Goal: Task Accomplishment & Management: Complete application form

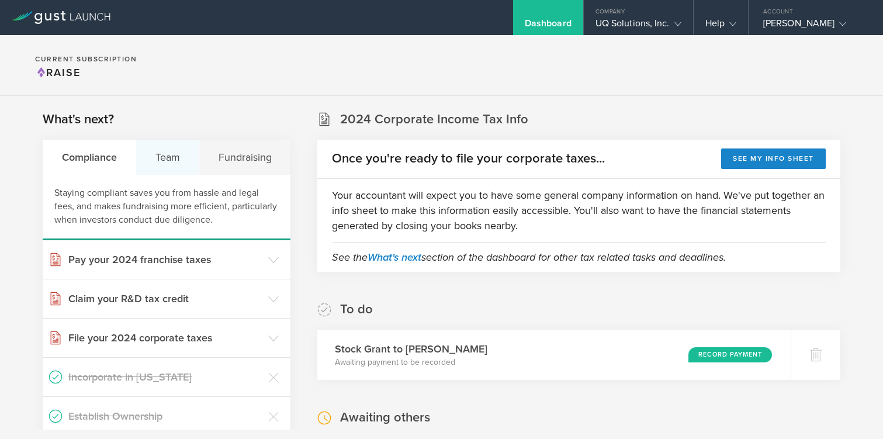
click at [169, 151] on div "Team" at bounding box center [167, 157] width 63 height 35
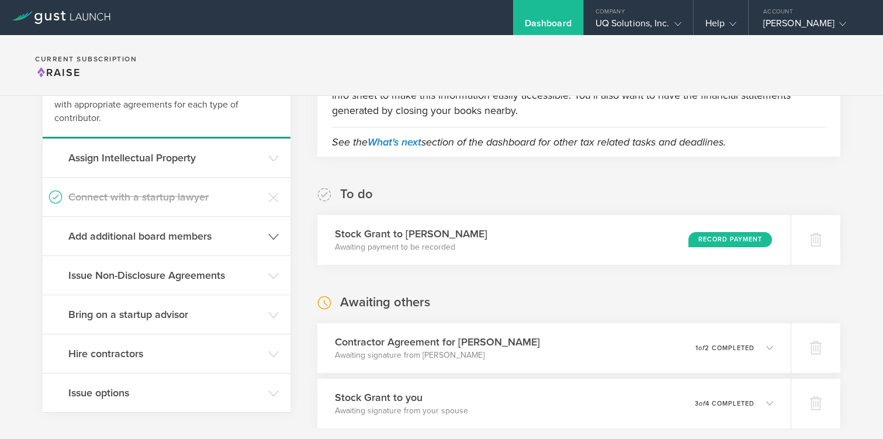
scroll to position [118, 0]
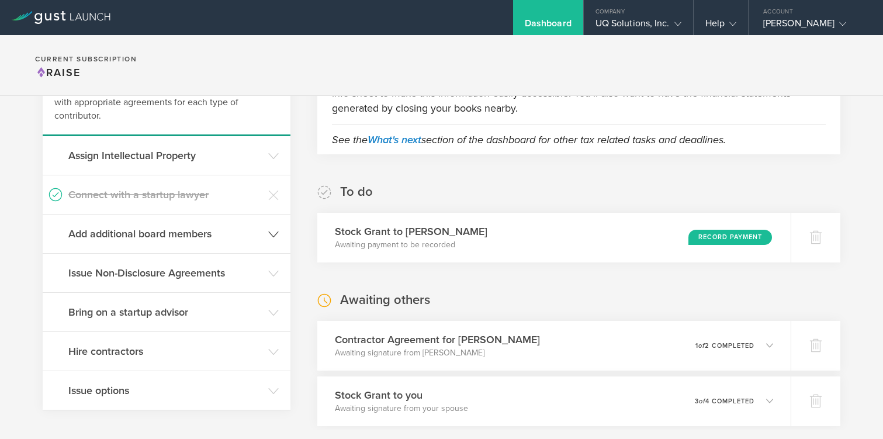
click at [131, 351] on h3 "Hire contractors" at bounding box center [165, 351] width 194 height 15
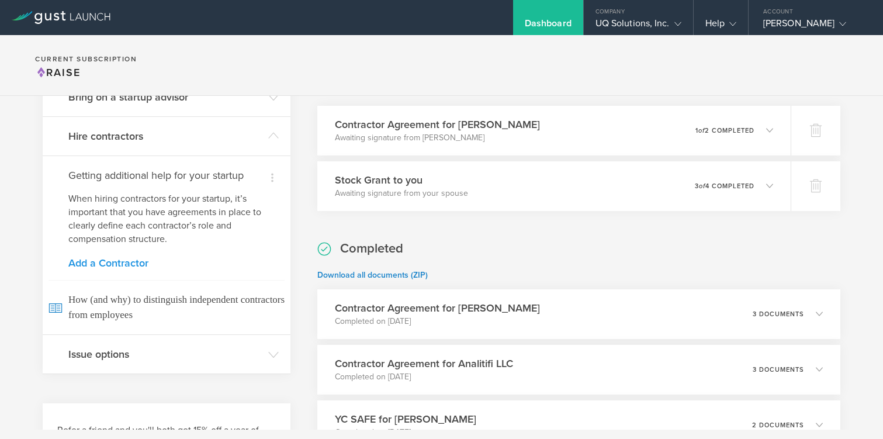
scroll to position [337, 0]
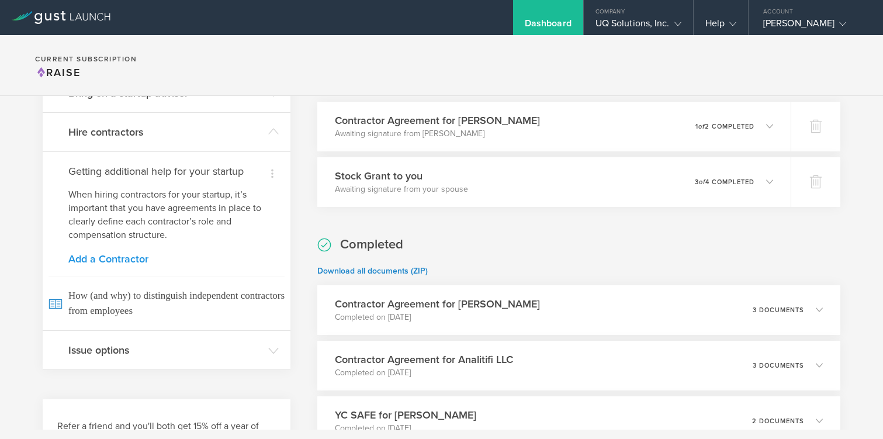
click at [99, 260] on link "Add a Contractor" at bounding box center [166, 259] width 196 height 11
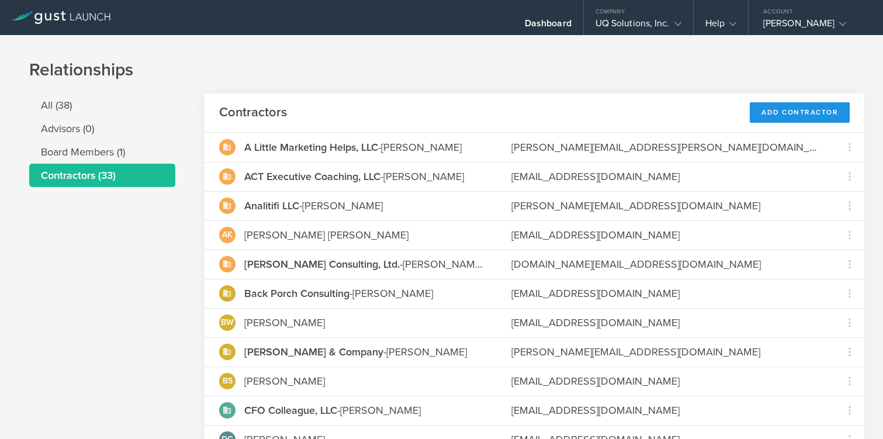
click at [785, 117] on div "Add Contractor" at bounding box center [800, 112] width 100 height 20
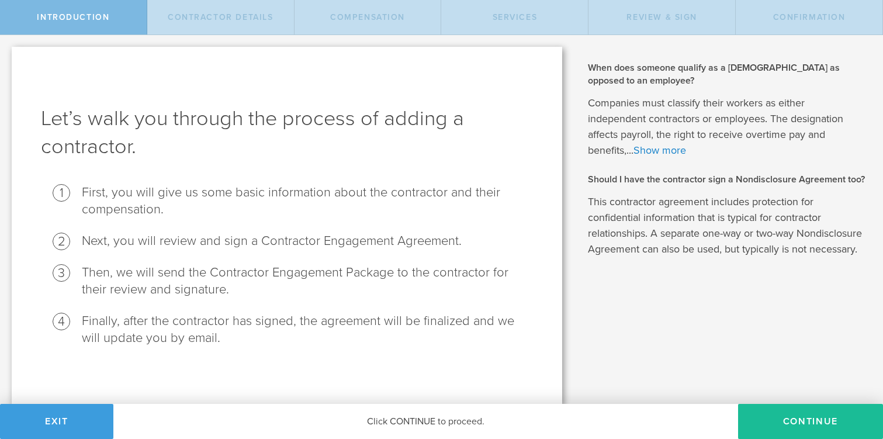
click at [470, 416] on div "Click CONTINUE to proceed." at bounding box center [425, 421] width 625 height 35
click at [777, 414] on button "Continue" at bounding box center [810, 421] width 145 height 35
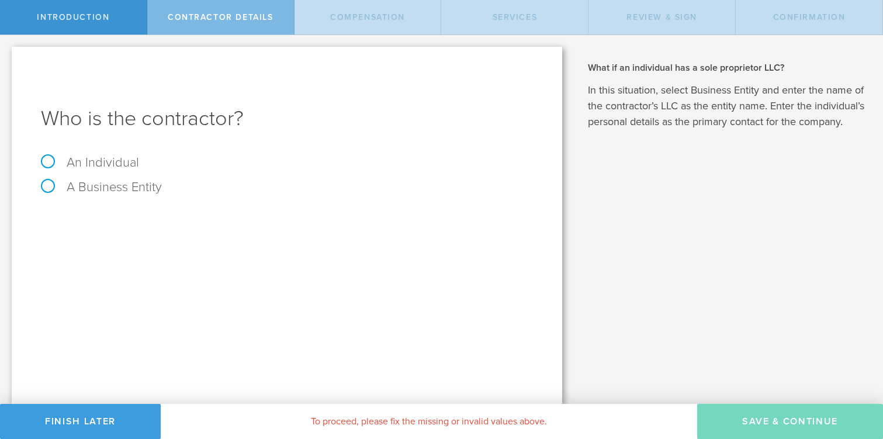
click at [45, 161] on label "An Individual" at bounding box center [90, 162] width 98 height 15
click at [8, 54] on input "An Individual" at bounding box center [4, 44] width 8 height 19
radio input "true"
click at [241, 216] on input "text" at bounding box center [331, 220] width 405 height 18
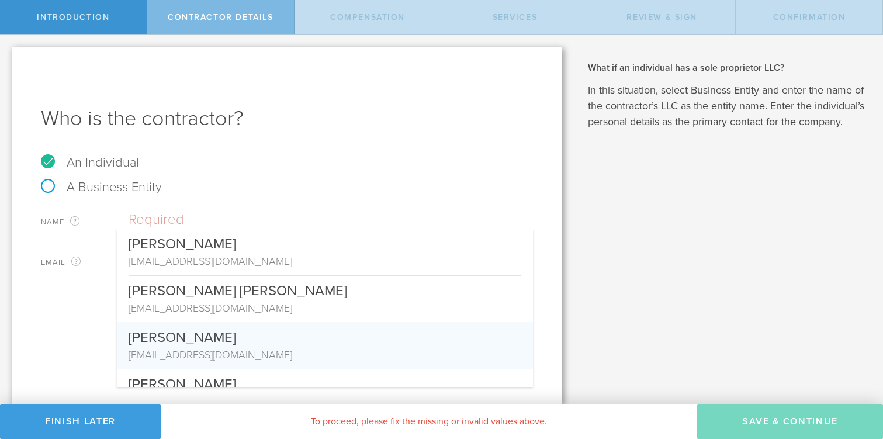
click at [53, 354] on div "Who is the contractor? An Individual A Business Entity Name The first and last …" at bounding box center [287, 225] width 551 height 357
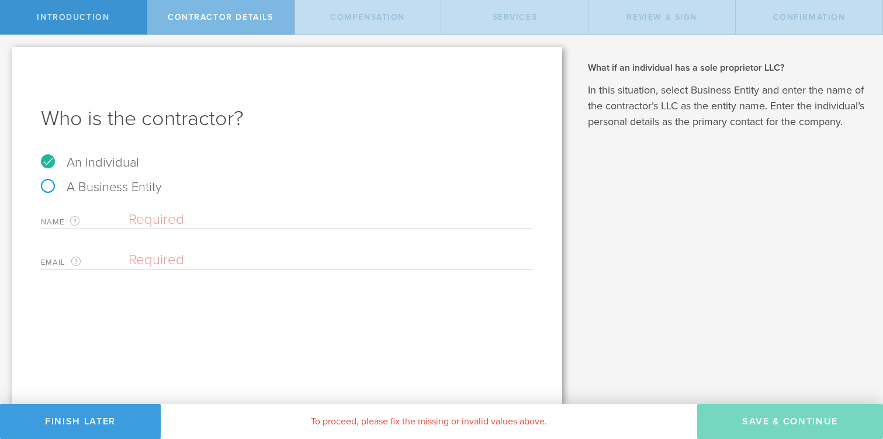
click at [174, 265] on input "email" at bounding box center [328, 260] width 399 height 18
paste input "cholleyman3247@gmail.com"
type input "cholleyman3247@gmail.com"
click at [161, 221] on input "text" at bounding box center [331, 220] width 405 height 18
type input "Courtney Holleyman"
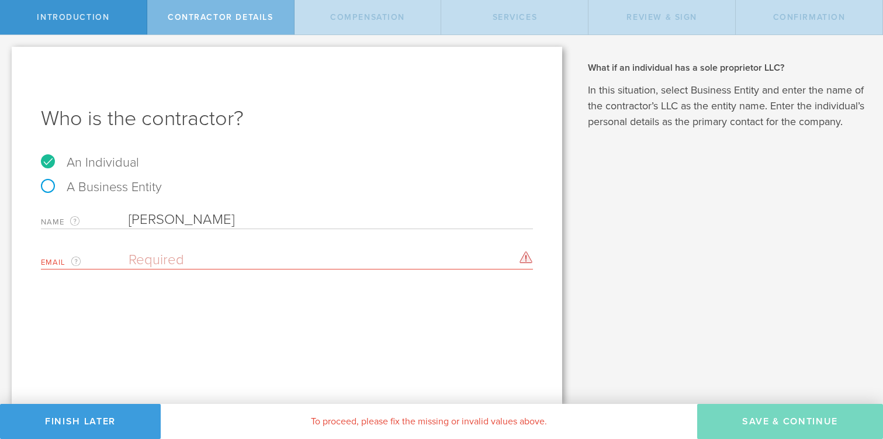
click at [409, 323] on div "Who is the contractor? An Individual A Business Entity Name The first and last …" at bounding box center [287, 225] width 551 height 357
click at [353, 250] on div "Email The email address of the person that you are hiring as a contractor. Plea…" at bounding box center [287, 258] width 492 height 24
click at [308, 266] on input "email" at bounding box center [328, 260] width 399 height 18
paste input "cholleyman3247@gmail.com"
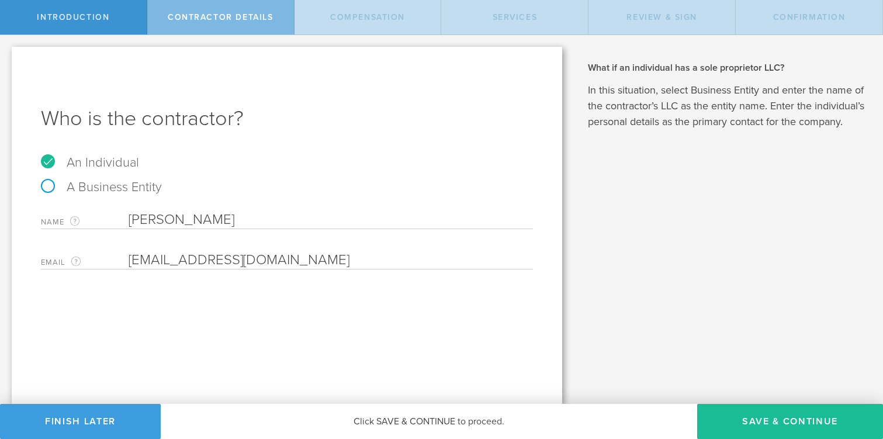
type input "cholleyman3247@gmail.com"
click at [379, 346] on div "Who is the contractor? An Individual A Business Entity Name The first and last …" at bounding box center [287, 225] width 551 height 357
click at [770, 419] on button "Save & Continue" at bounding box center [791, 421] width 186 height 35
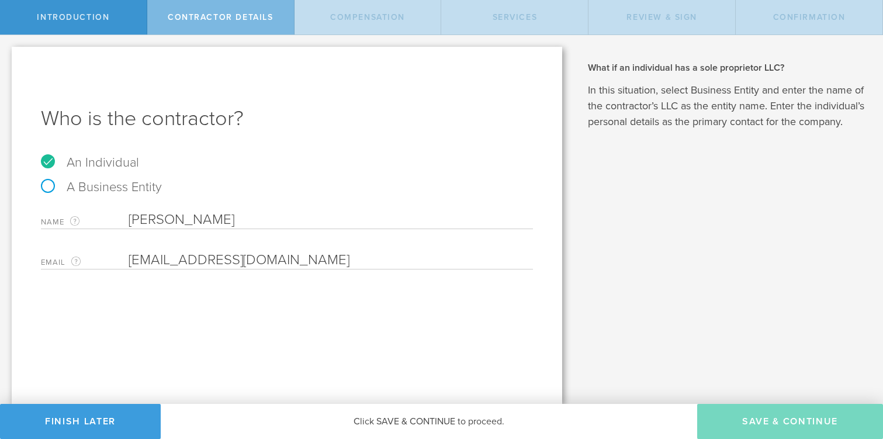
select select "none"
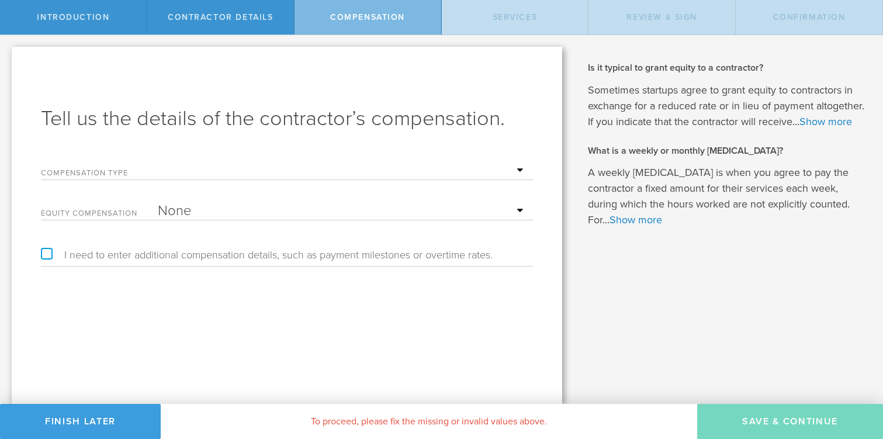
click at [519, 171] on select "Hourly Daily Weekly Retainer Monthly Retainer Project Flat Rate No cash compens…" at bounding box center [343, 171] width 370 height 18
select select "hourlyFlatRate"
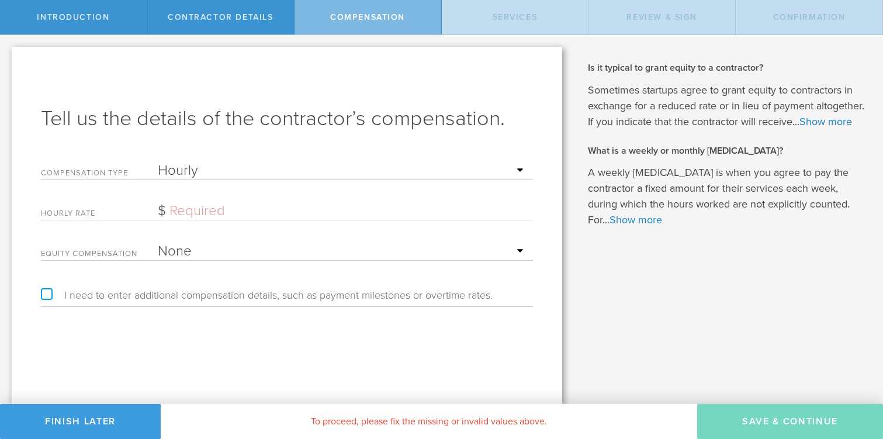
click at [319, 213] on input "text" at bounding box center [343, 211] width 370 height 18
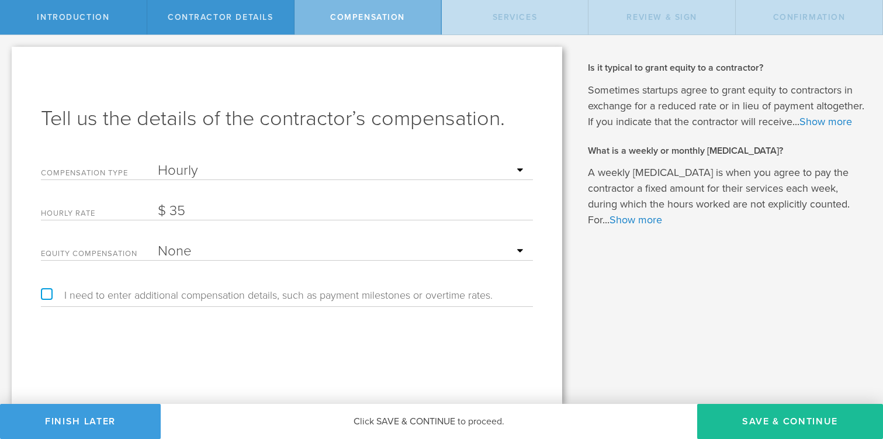
type input "35"
click at [45, 293] on label "I need to enter additional compensation details, such as payment milestones or …" at bounding box center [267, 295] width 452 height 11
click at [8, 54] on input "I need to enter additional compensation details, such as payment milestones or …" at bounding box center [4, 44] width 8 height 19
checkbox input "true"
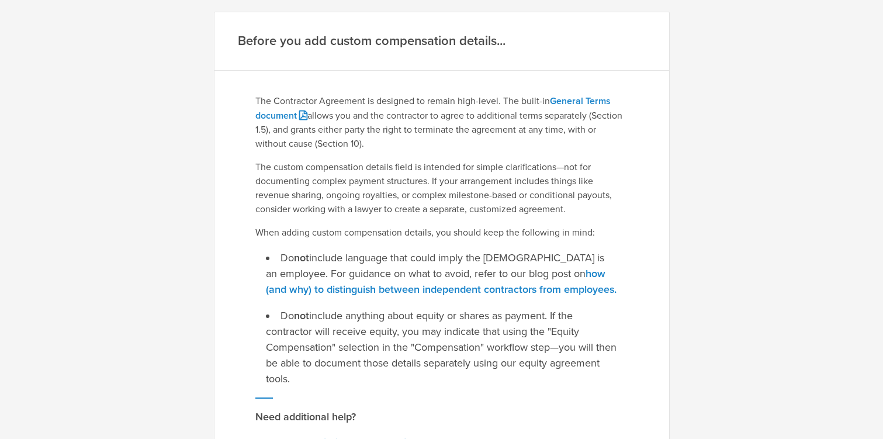
scroll to position [265, 0]
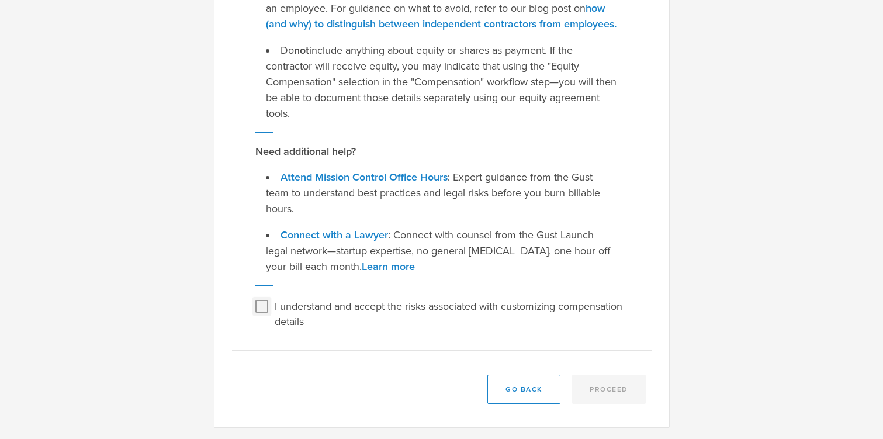
click at [257, 310] on input "I understand and accept the risks associated with customizing compensation deta…" at bounding box center [262, 306] width 19 height 19
checkbox input "true"
click at [605, 388] on button "Proceed" at bounding box center [609, 389] width 74 height 29
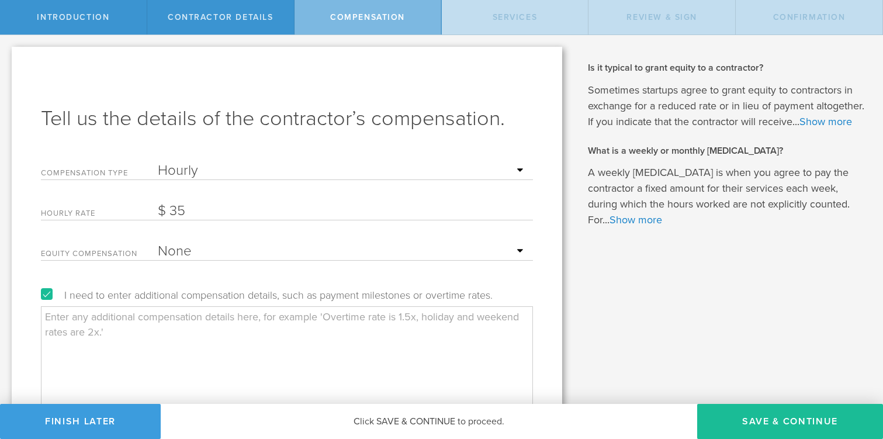
click at [359, 322] on textarea at bounding box center [287, 364] width 492 height 117
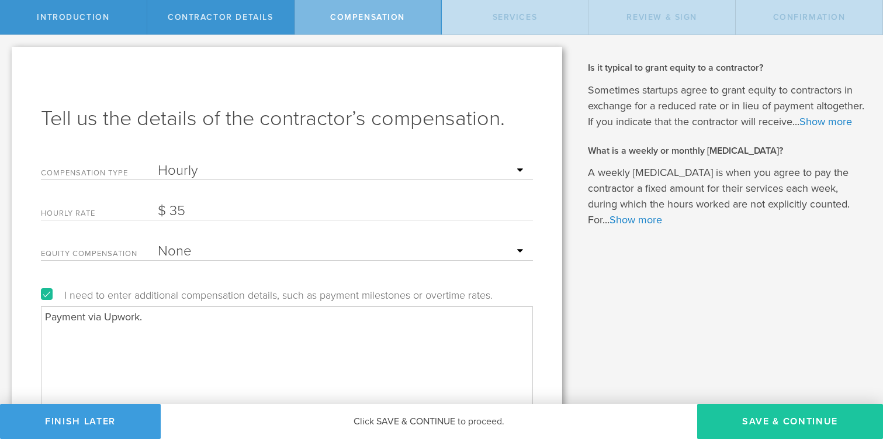
type textarea "Payment via Upwork."
click at [786, 416] on button "Save & Continue" at bounding box center [791, 421] width 186 height 35
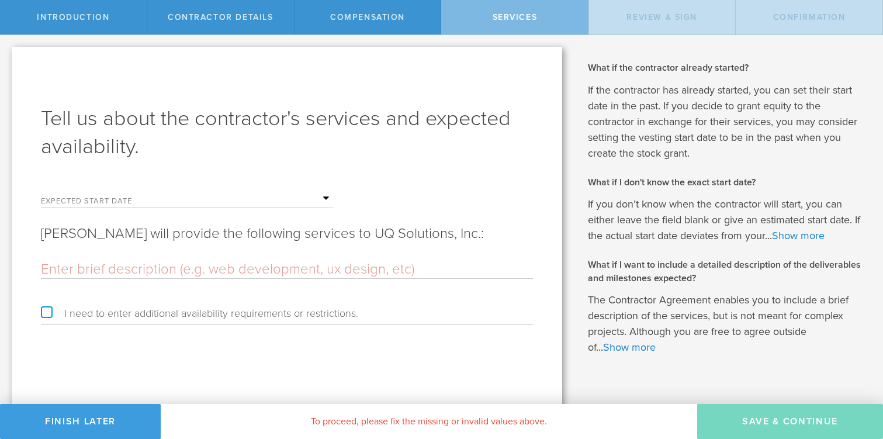
click at [319, 271] on input "text" at bounding box center [287, 270] width 492 height 18
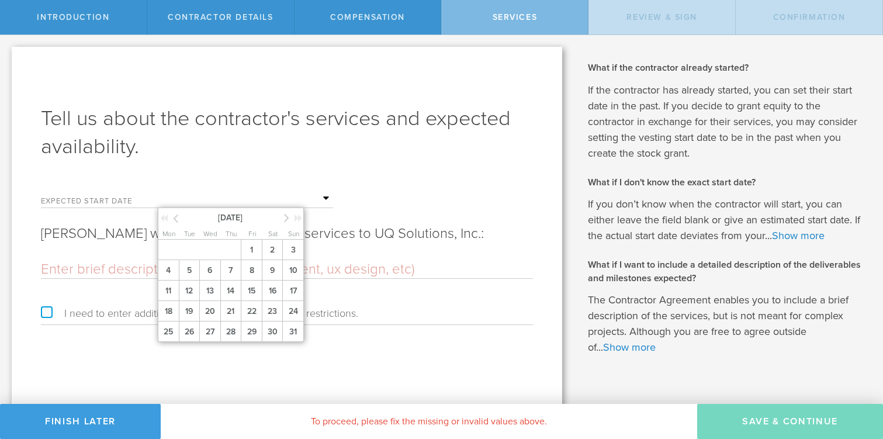
click at [326, 198] on input "text" at bounding box center [245, 199] width 175 height 18
click at [208, 334] on span "27" at bounding box center [209, 332] width 21 height 20
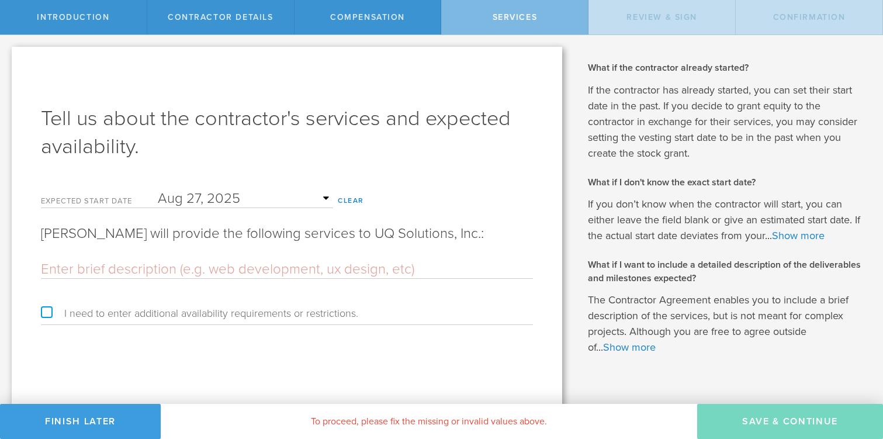
click at [172, 269] on input "text" at bounding box center [287, 270] width 492 height 18
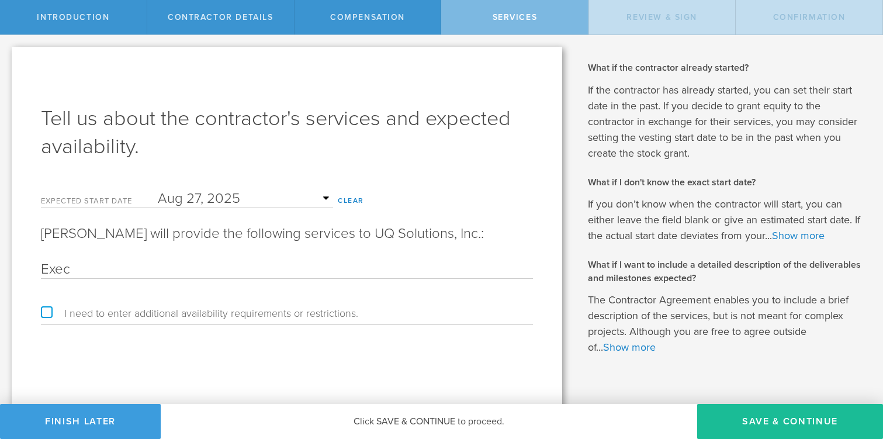
type input "Executive Assistant, Project Manager, and Consulting Support"
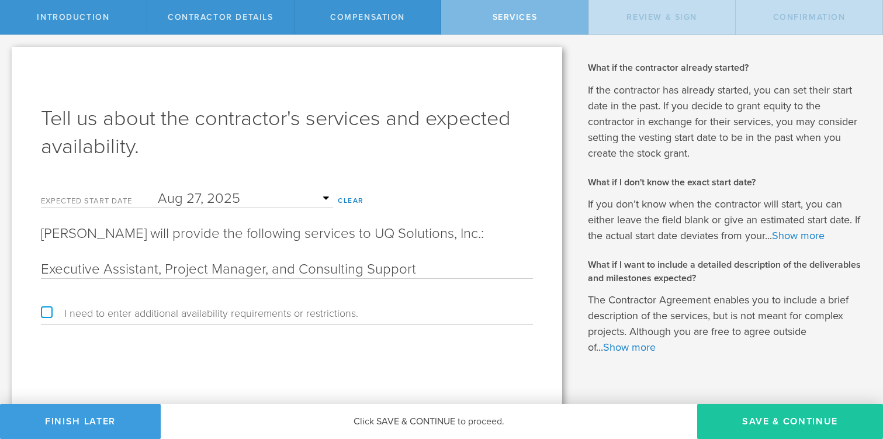
click at [800, 424] on button "Save & Continue" at bounding box center [791, 421] width 186 height 35
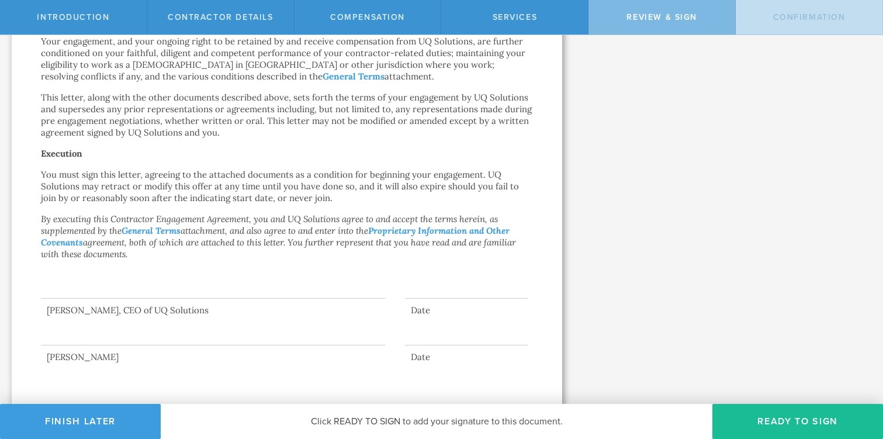
scroll to position [685, 0]
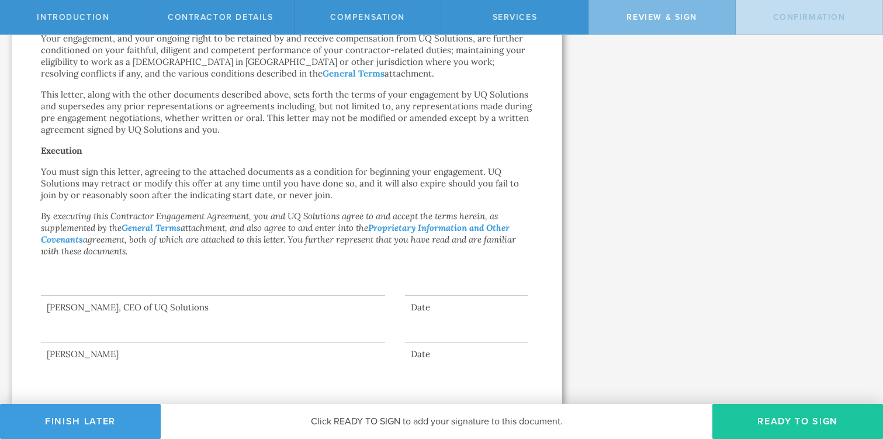
click at [781, 420] on button "Ready to Sign" at bounding box center [798, 421] width 171 height 35
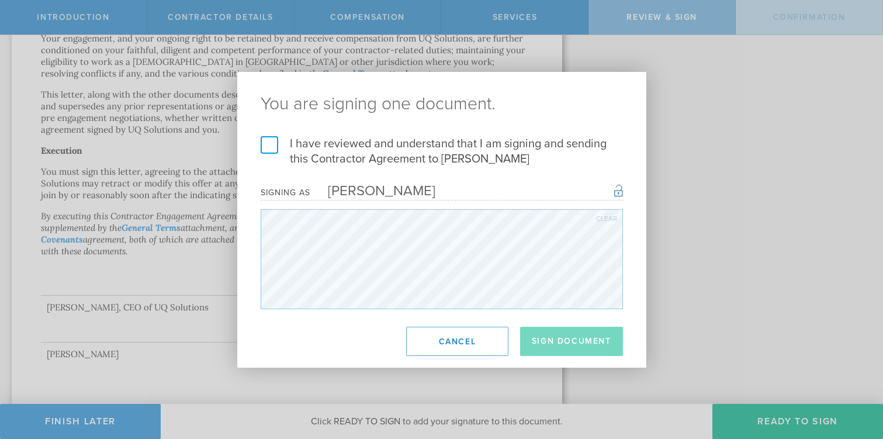
click at [266, 139] on label "I have reviewed and understand that I am signing and sending this Contractor Ag…" at bounding box center [442, 151] width 363 height 30
click at [0, 0] on input "I have reviewed and understand that I am signing and sending this Contractor Ag…" at bounding box center [0, 0] width 0 height 0
click at [593, 337] on button "Sign Document" at bounding box center [571, 341] width 103 height 29
